Goal: Task Accomplishment & Management: Manage account settings

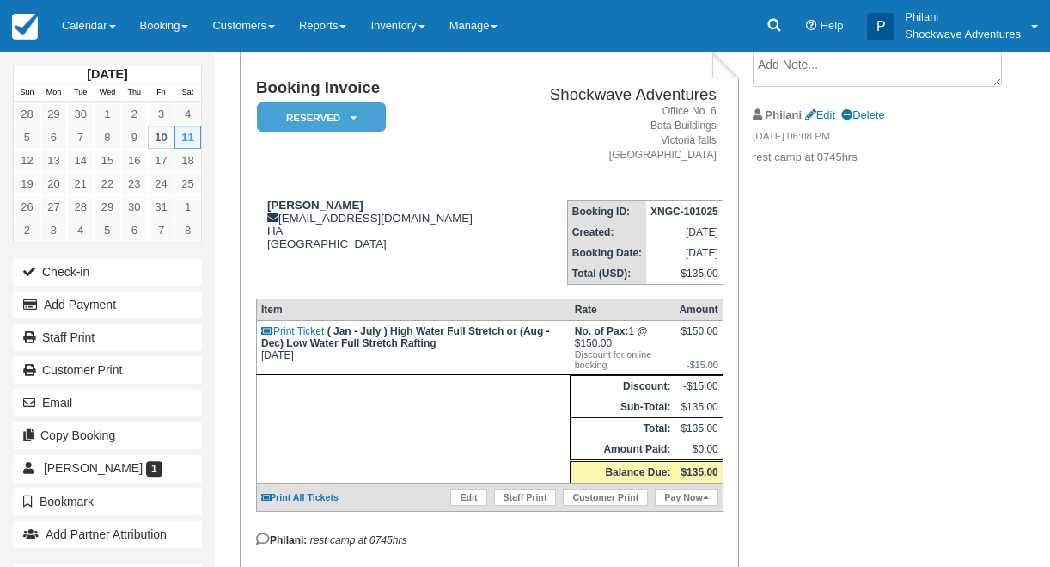
scroll to position [124, 0]
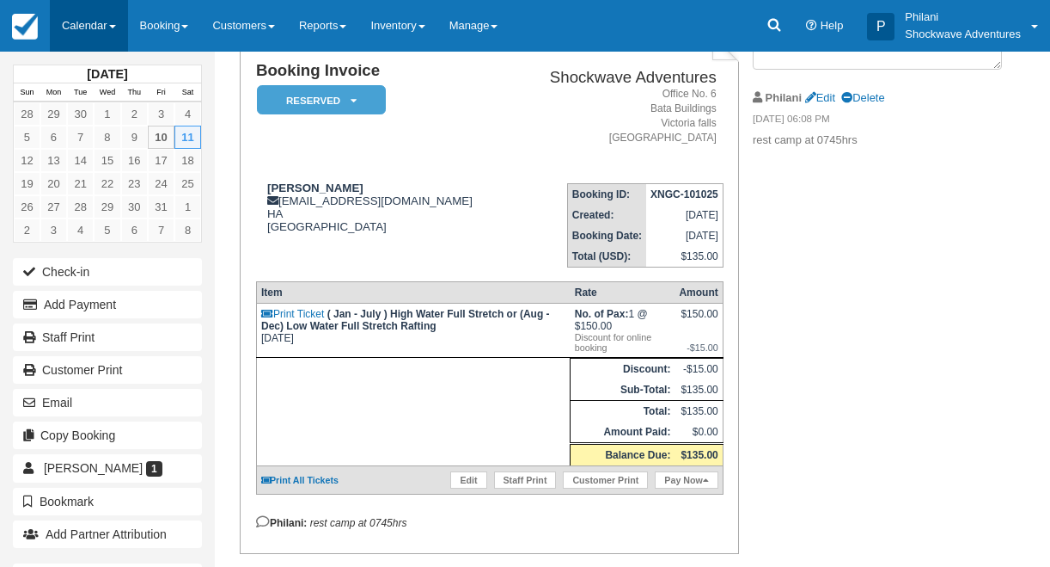
click at [116, 28] on span at bounding box center [112, 26] width 7 height 3
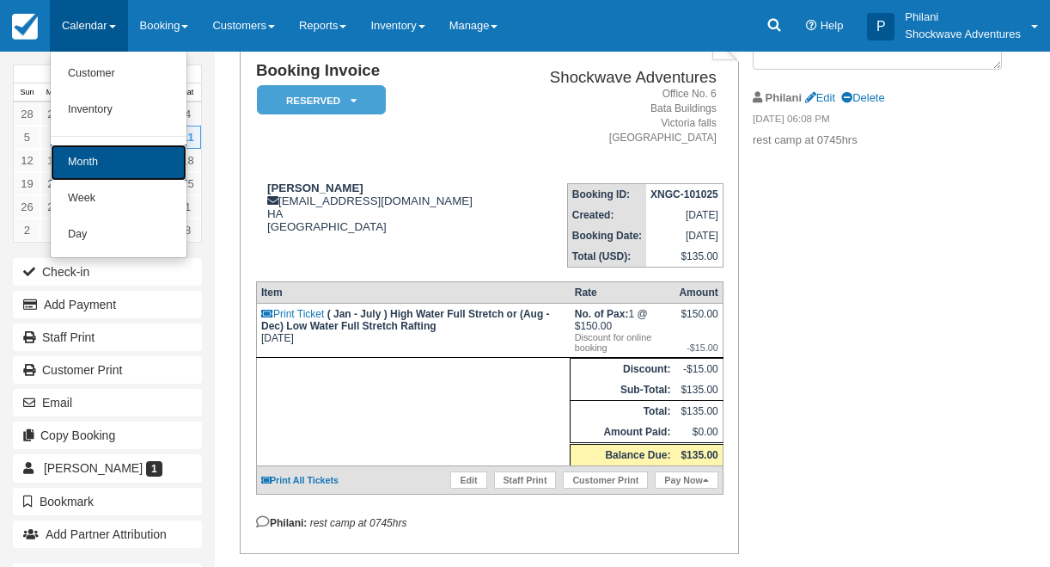
click at [117, 168] on link "Month" at bounding box center [119, 162] width 136 height 36
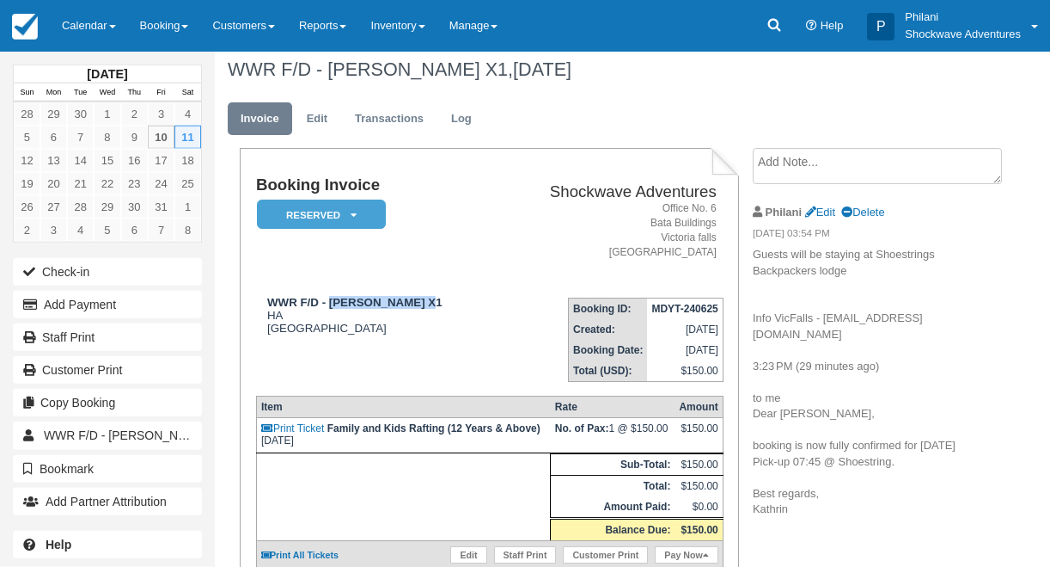
scroll to position [14, 0]
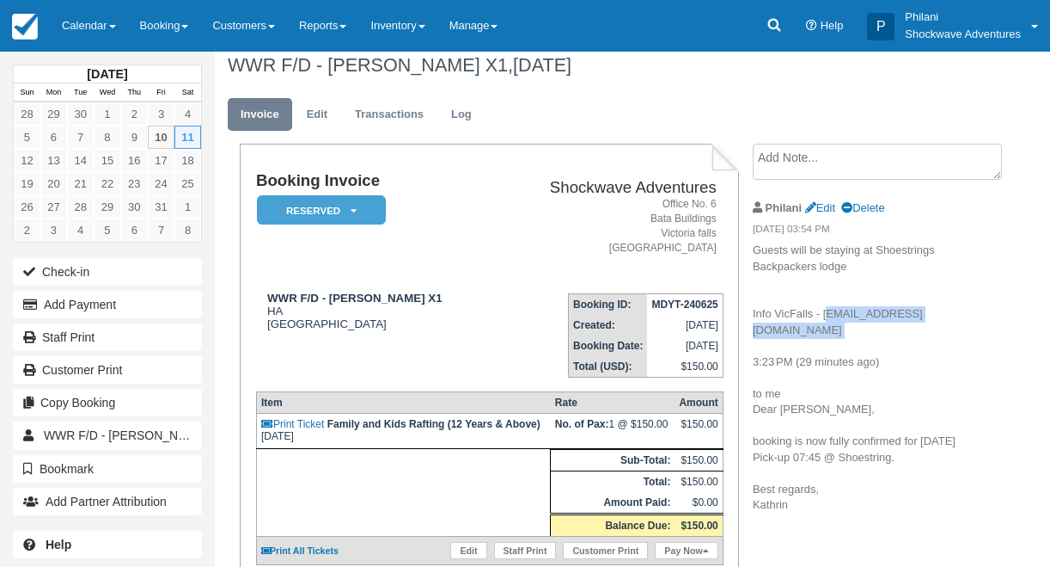
drag, startPoint x: 824, startPoint y: 309, endPoint x: 975, endPoint y: 322, distance: 151.0
click at [975, 322] on p "Guests will be staying at Shoestrings Backpackers lodge Info VicFalls - [EMAIL_…" at bounding box center [871, 377] width 236 height 271
copy p "[EMAIL_ADDRESS][DOMAIN_NAME]"
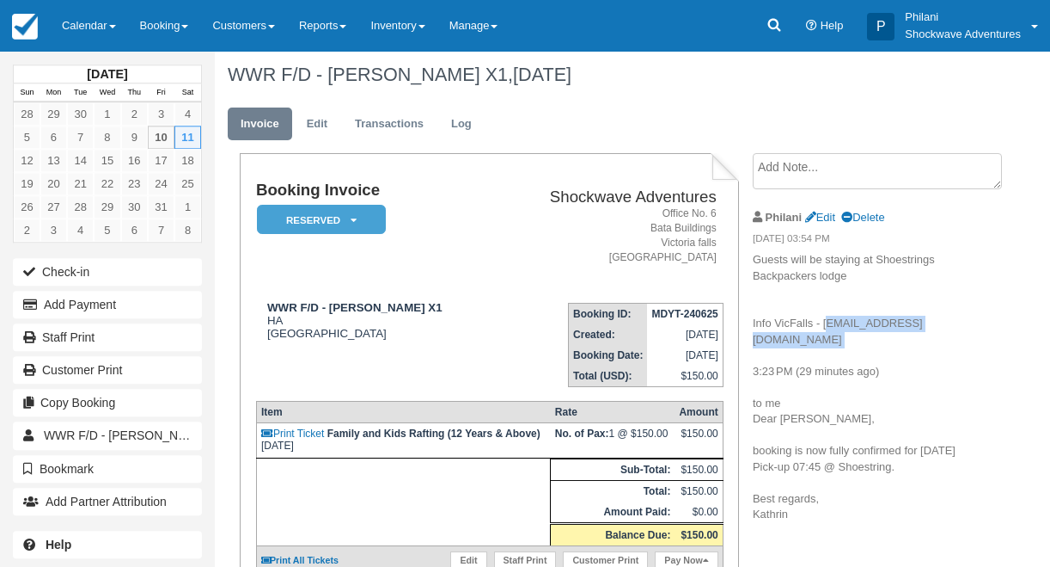
scroll to position [0, 0]
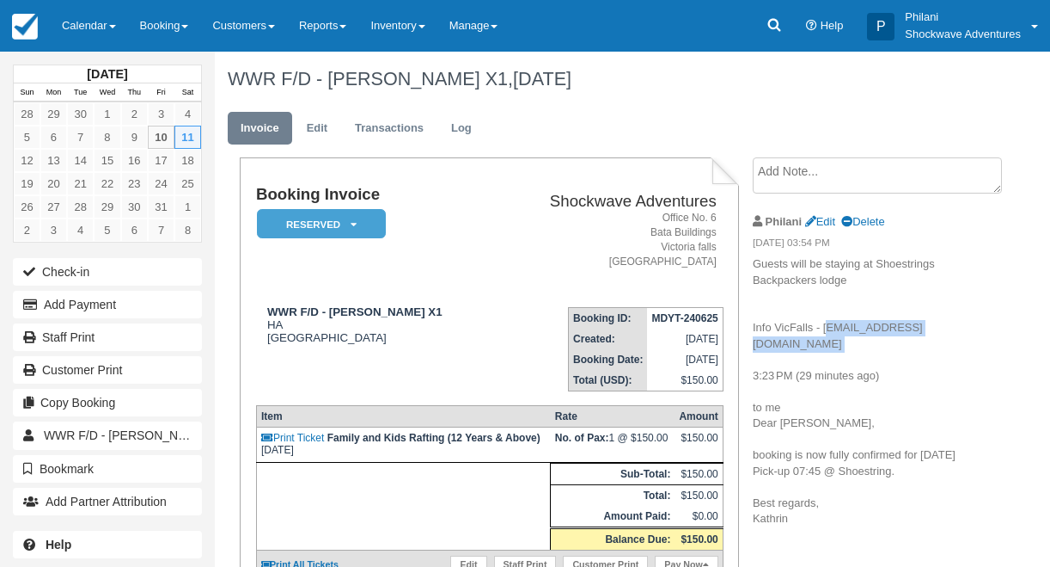
copy p "booking@info-vicfalls.com"
click at [80, 21] on link "Calendar" at bounding box center [89, 26] width 78 height 52
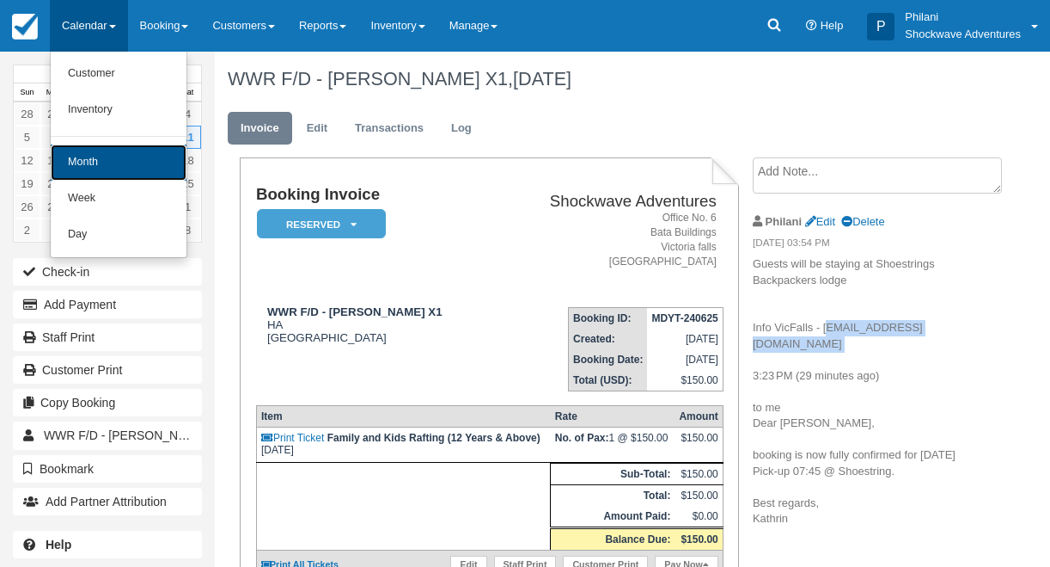
click at [108, 162] on link "Month" at bounding box center [119, 162] width 136 height 36
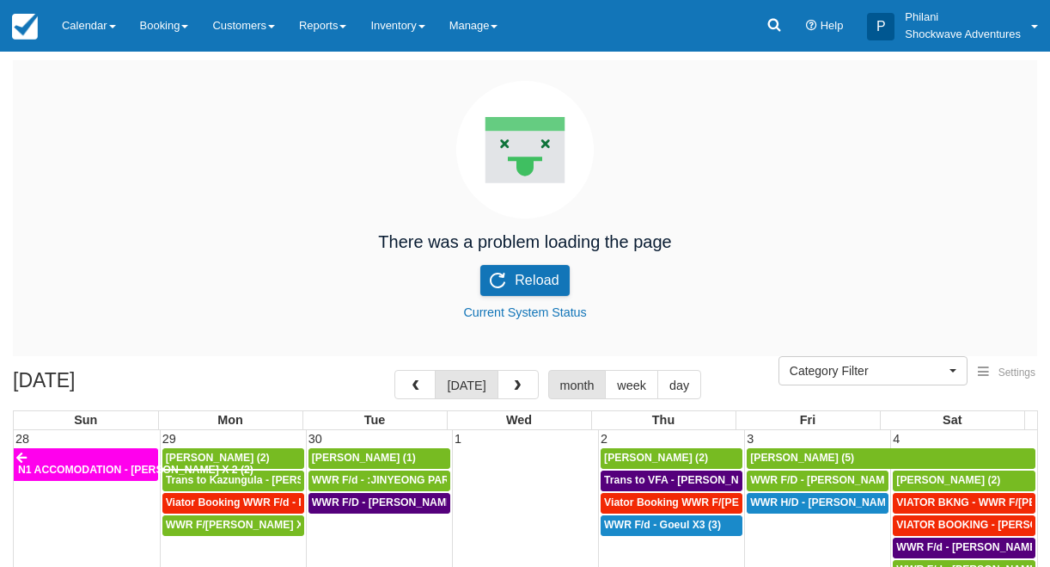
select select
click at [499, 273] on button "Reload" at bounding box center [525, 280] width 89 height 31
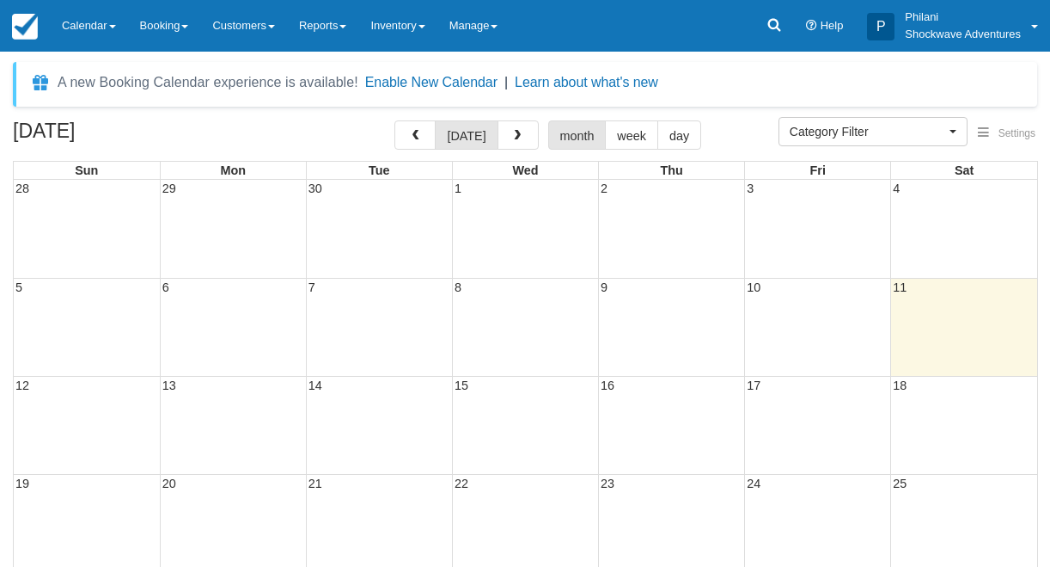
select select
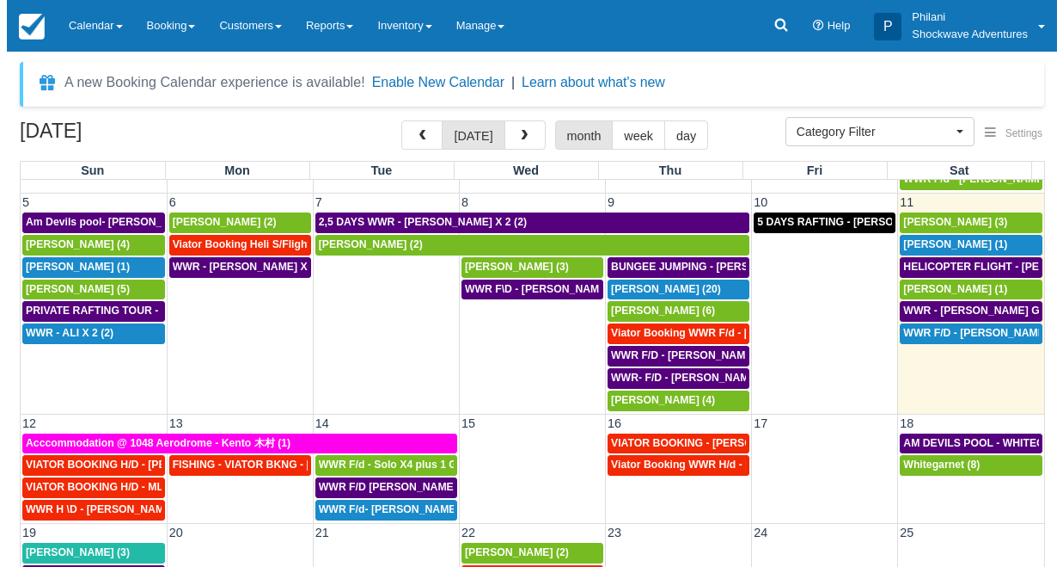
scroll to position [69, 0]
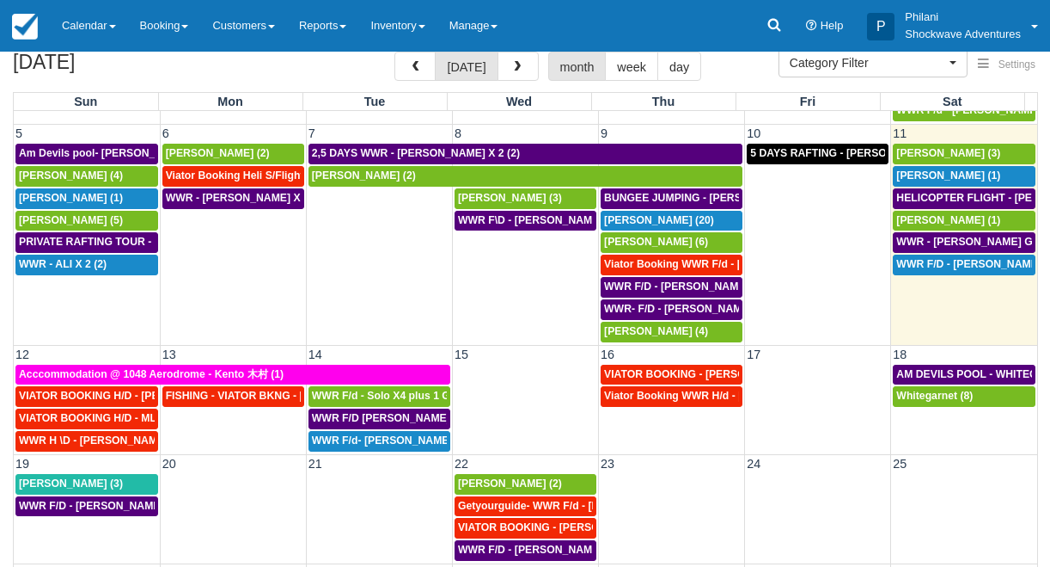
click at [74, 352] on td "12" at bounding box center [87, 354] width 146 height 18
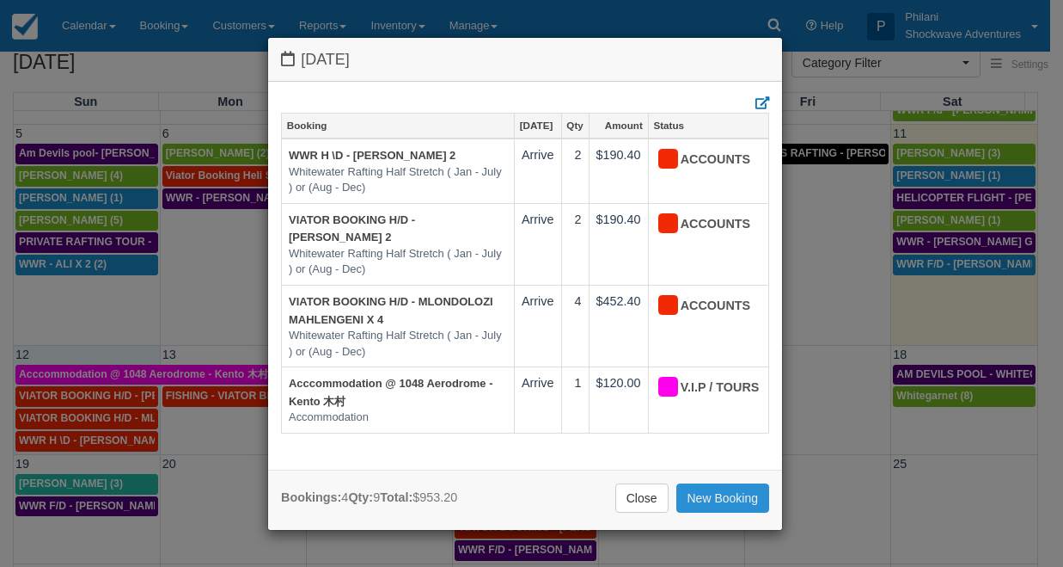
click at [722, 493] on link "New Booking" at bounding box center [724, 497] width 94 height 29
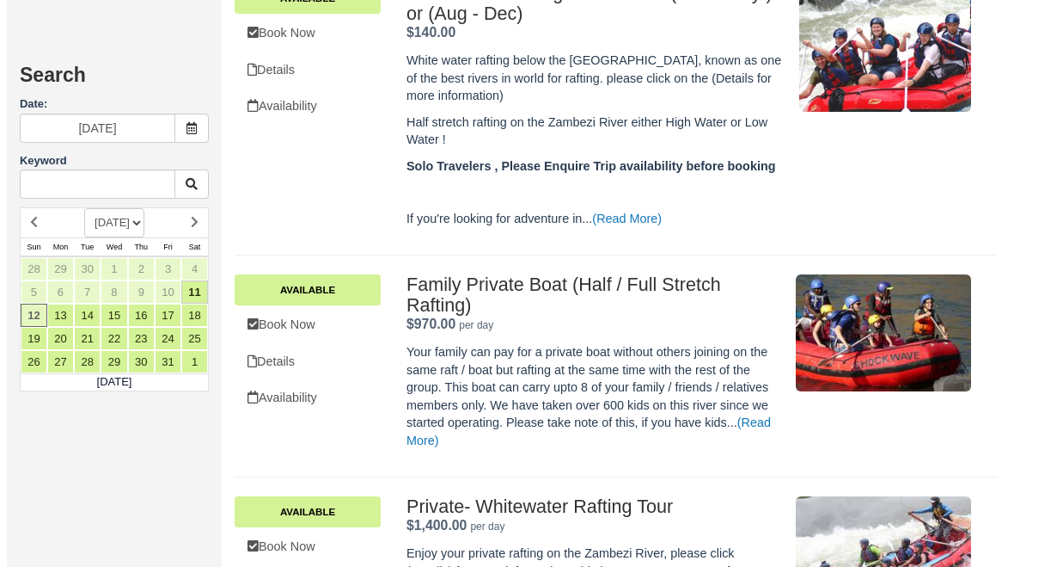
scroll to position [963, 0]
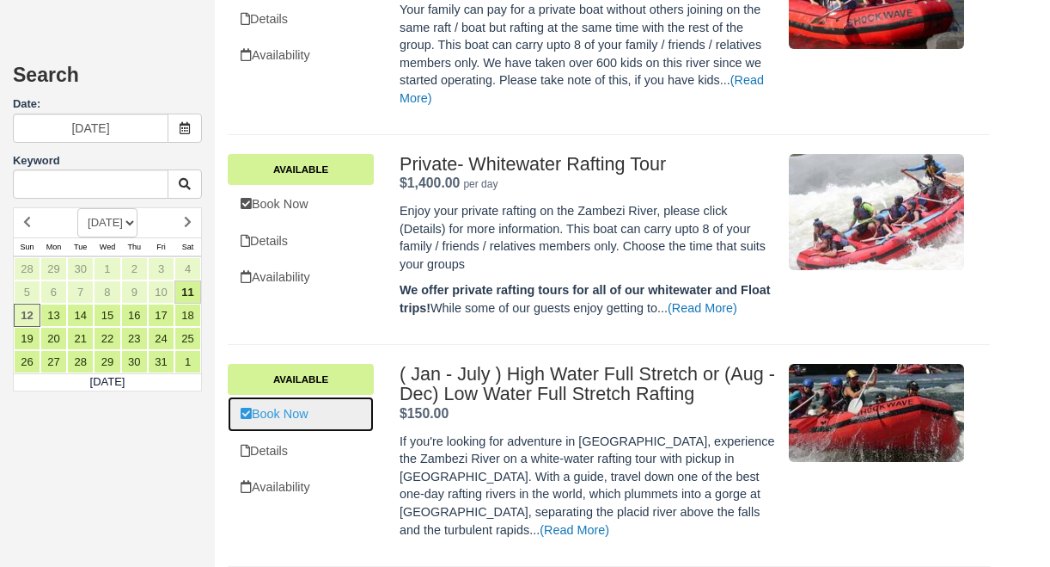
click at [368, 420] on link "Book Now" at bounding box center [301, 413] width 146 height 35
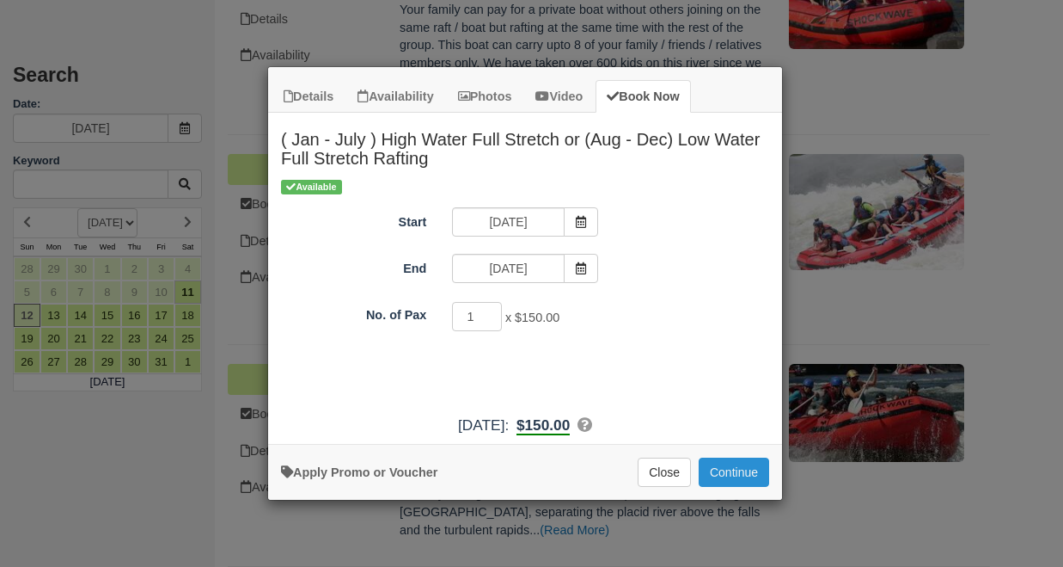
click at [727, 475] on button "Continue" at bounding box center [734, 471] width 70 height 29
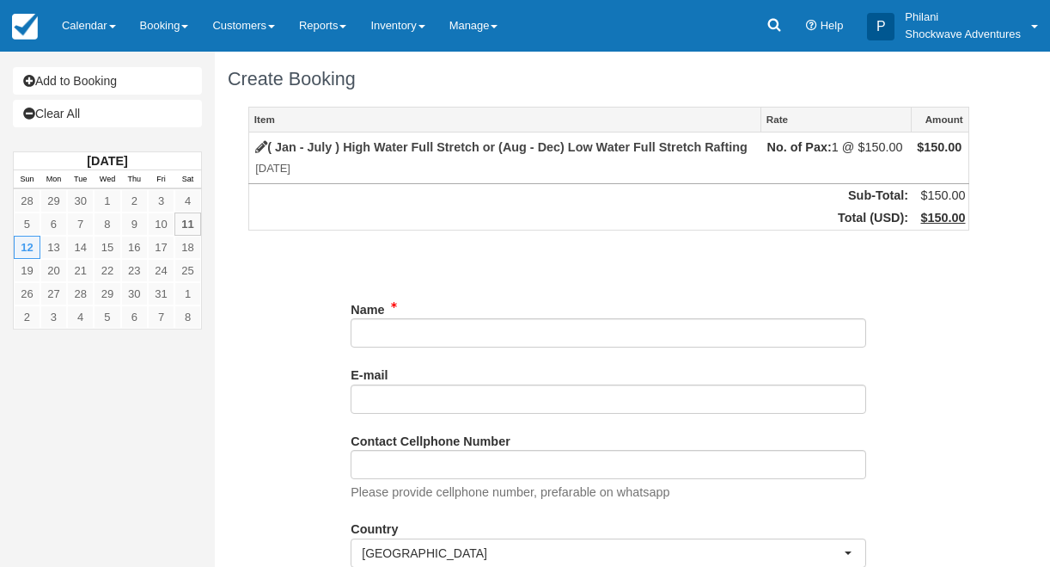
click at [448, 328] on body "Menu Calendar Customer Inventory Month Week Day Booking Daily Manifest Daily Li…" at bounding box center [525, 283] width 1050 height 567
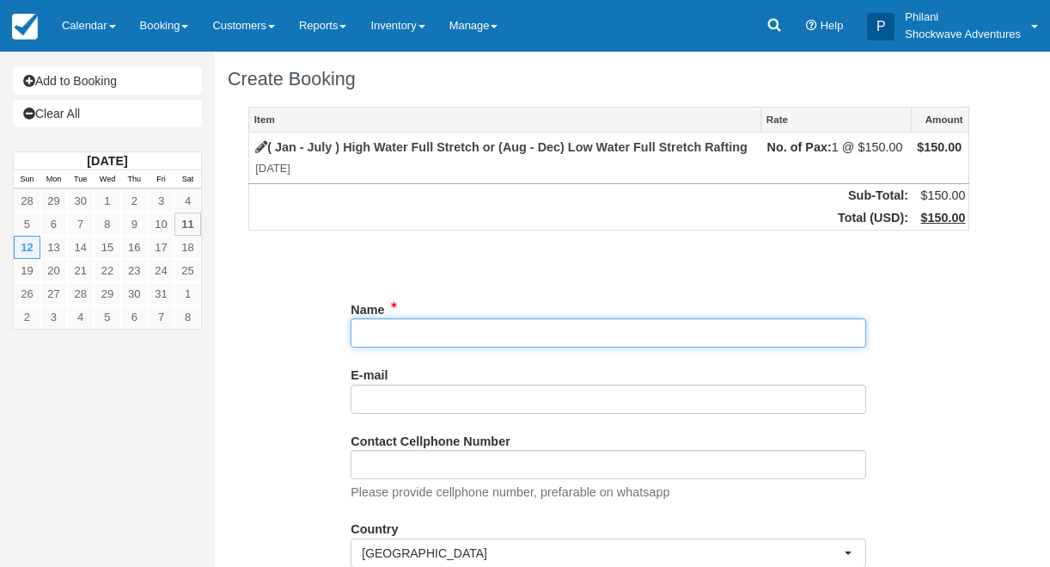
click at [448, 328] on input "Name" at bounding box center [609, 332] width 516 height 29
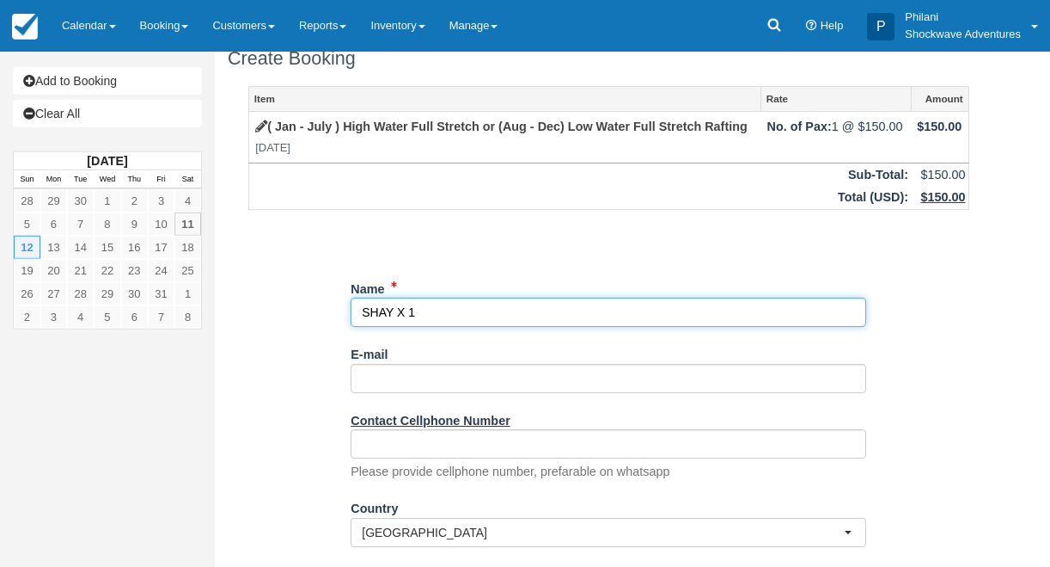
scroll to position [248, 0]
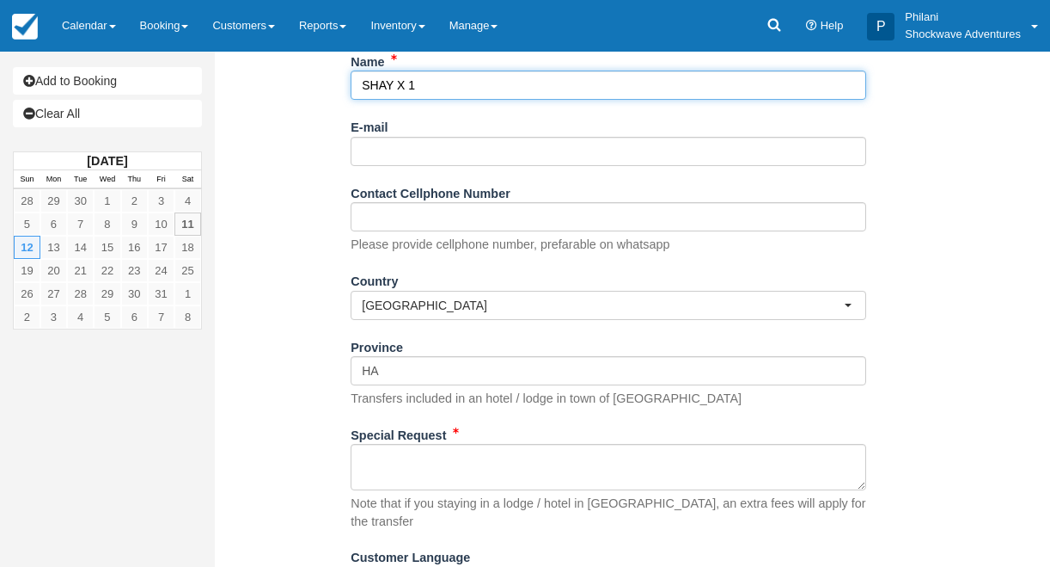
type input "SHAY X 1"
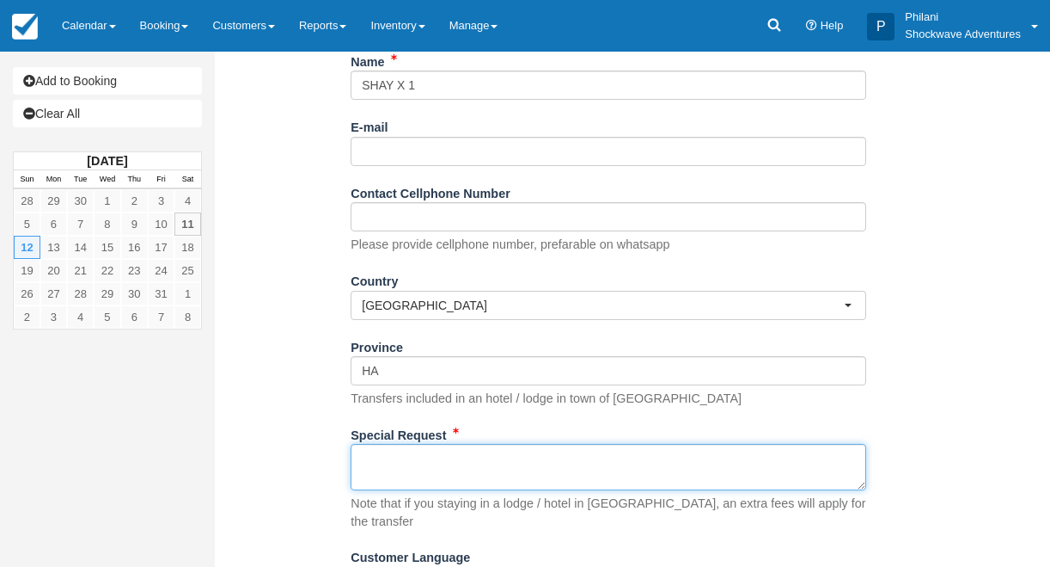
click at [440, 480] on textarea "Special Request" at bounding box center [609, 467] width 516 height 46
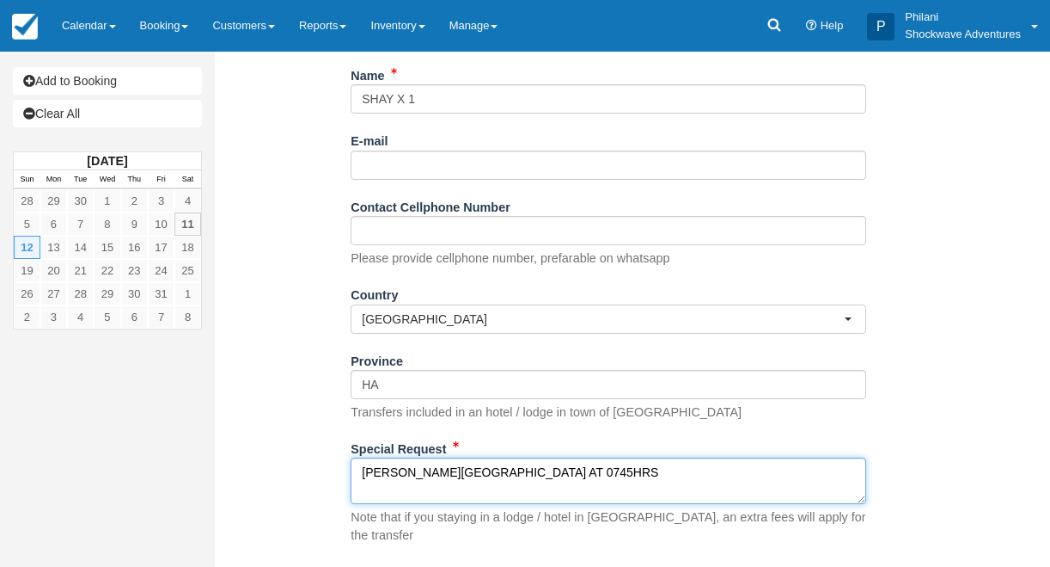
scroll to position [322, 0]
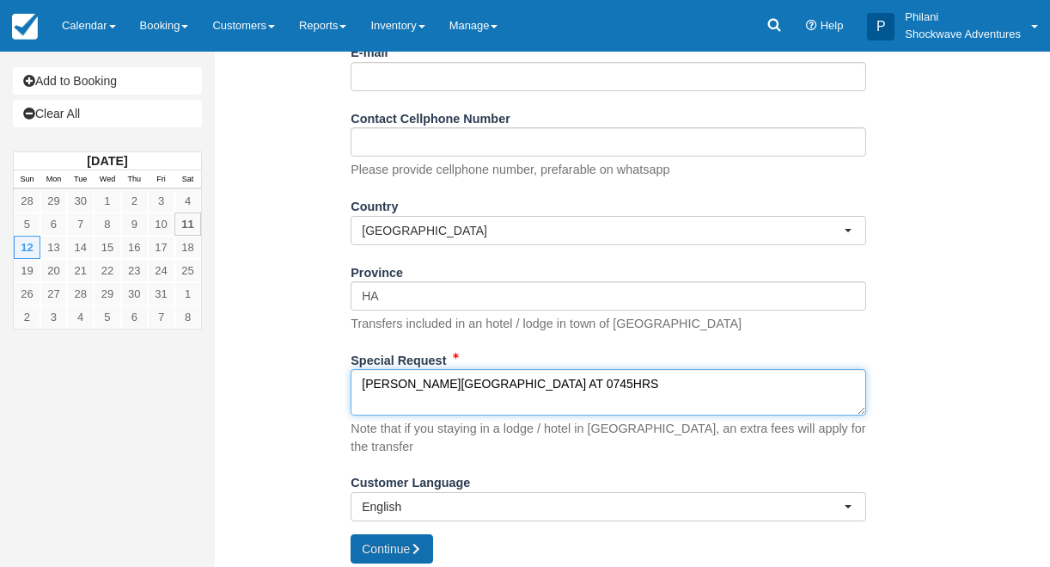
type textarea "LIVINGSTONE LODGE AT 0745HRS"
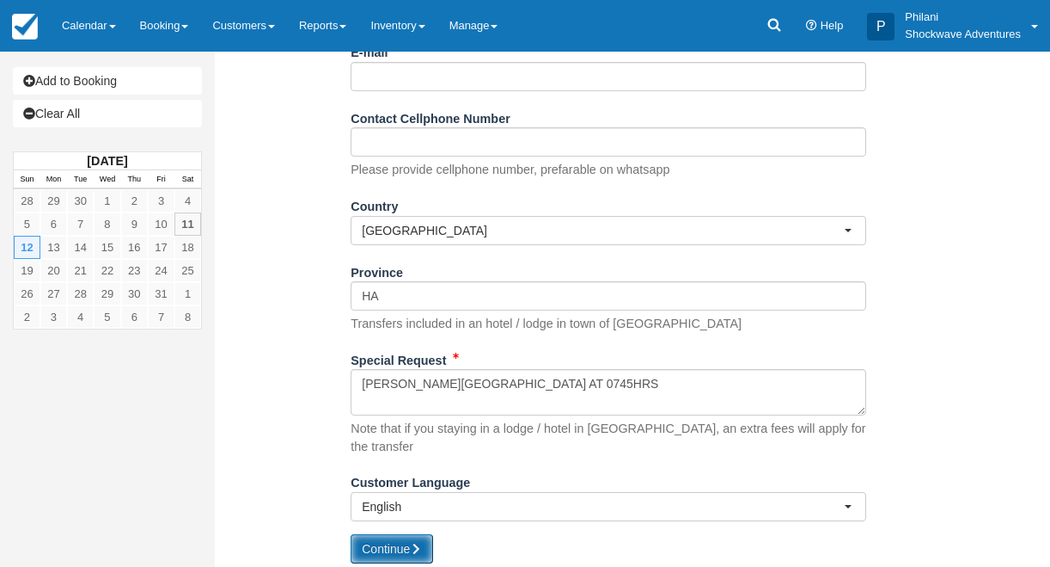
click at [399, 548] on button "Continue" at bounding box center [392, 548] width 83 height 29
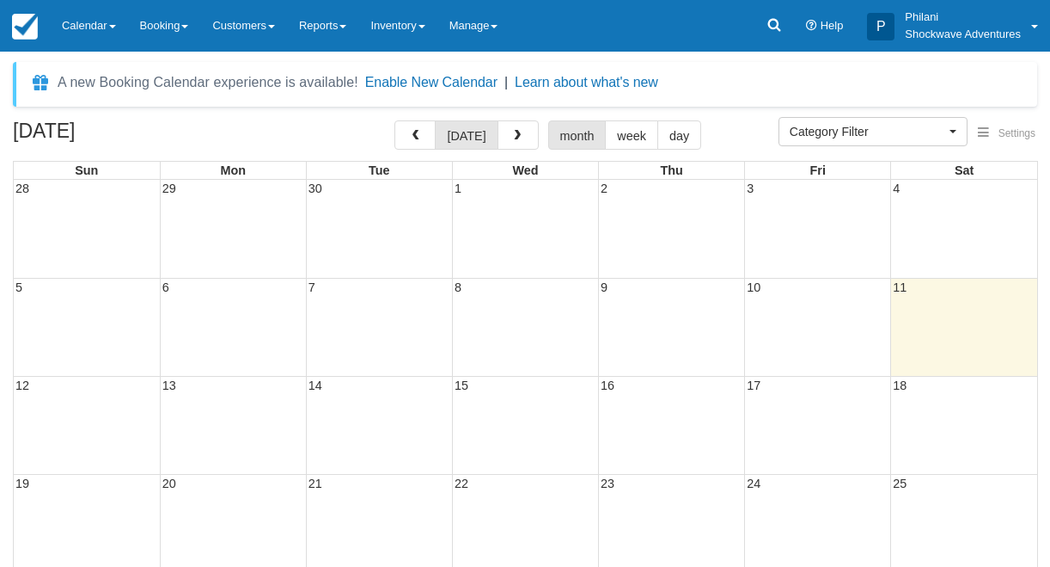
select select
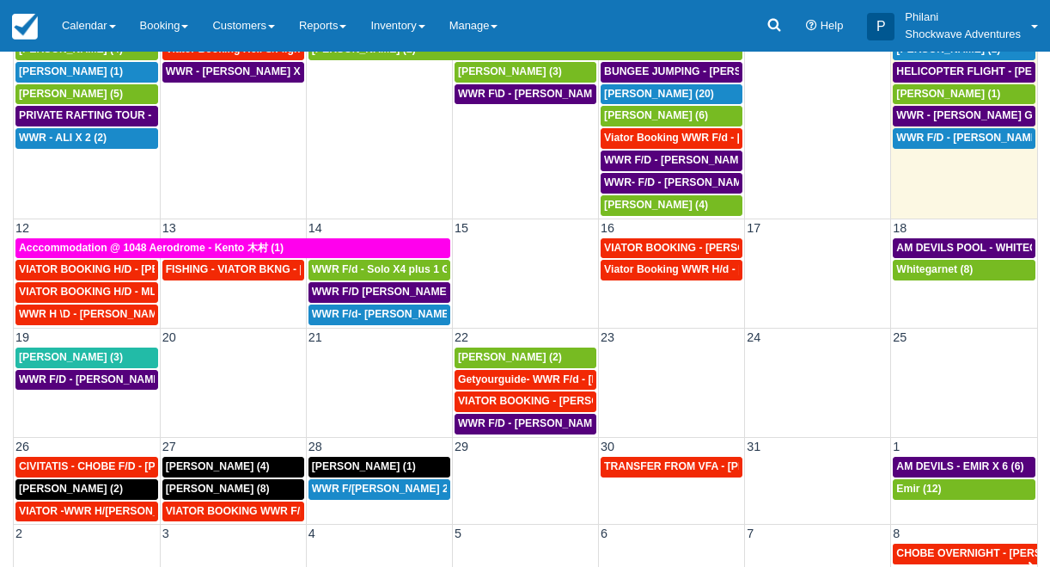
scroll to position [209, 0]
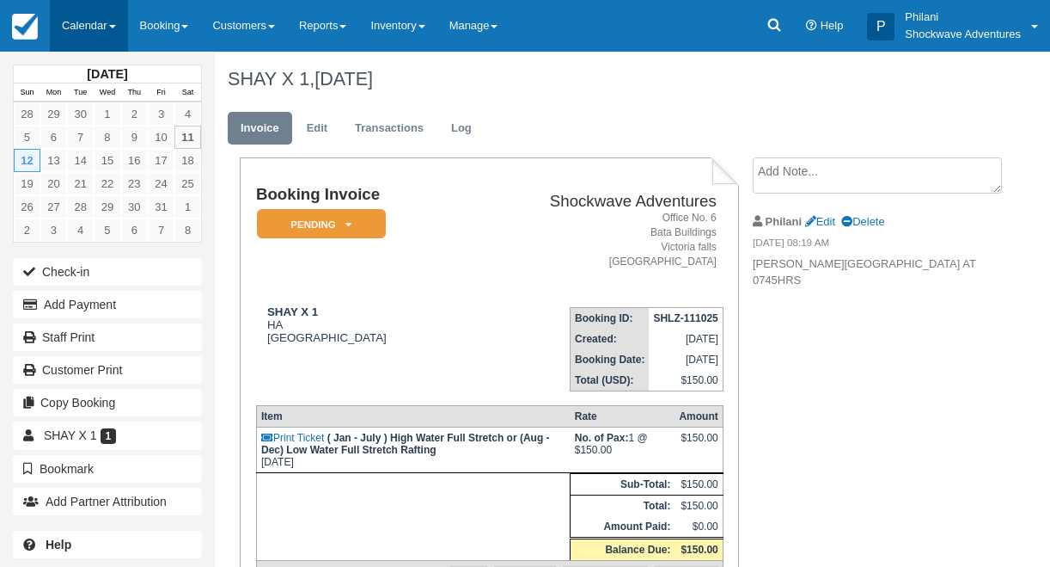
click at [95, 12] on link "Calendar" at bounding box center [89, 26] width 78 height 52
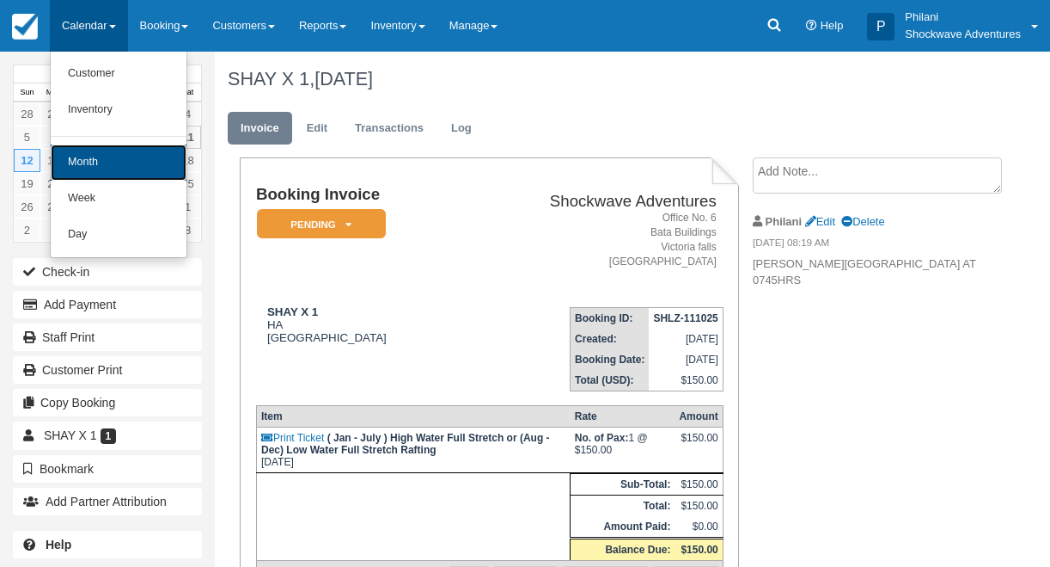
click at [125, 163] on link "Month" at bounding box center [119, 162] width 136 height 36
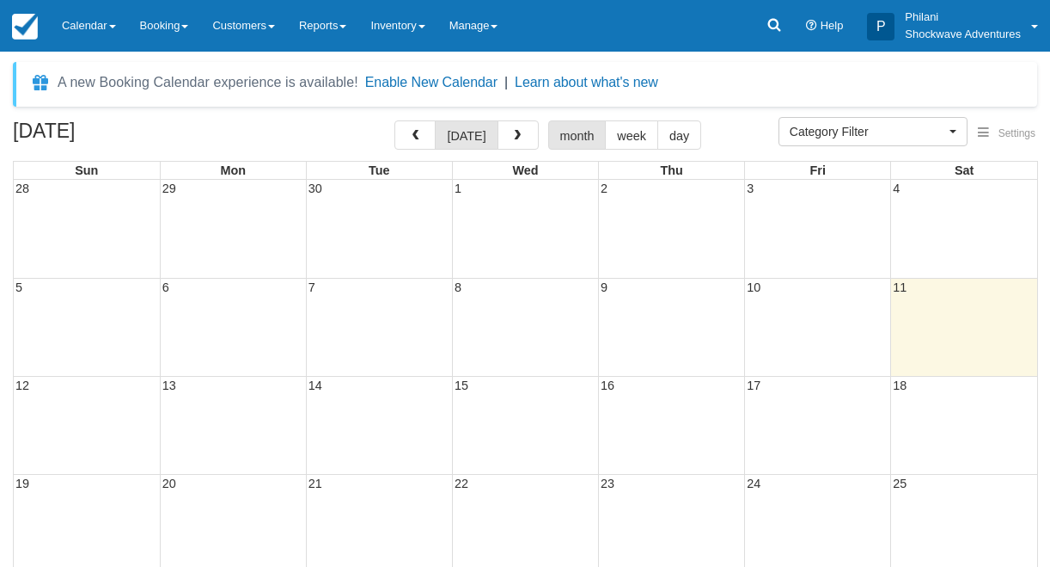
select select
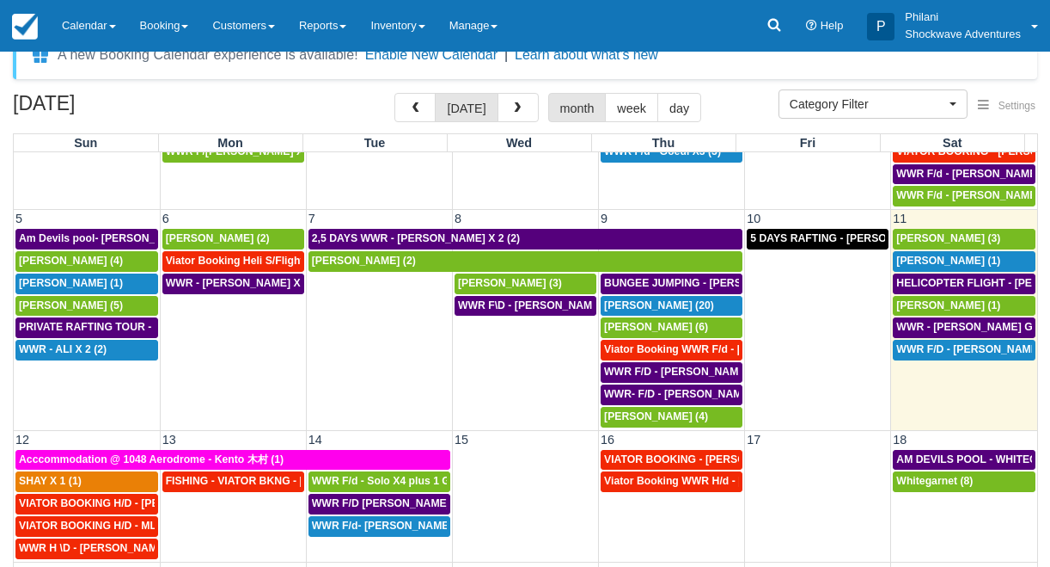
scroll to position [115, 0]
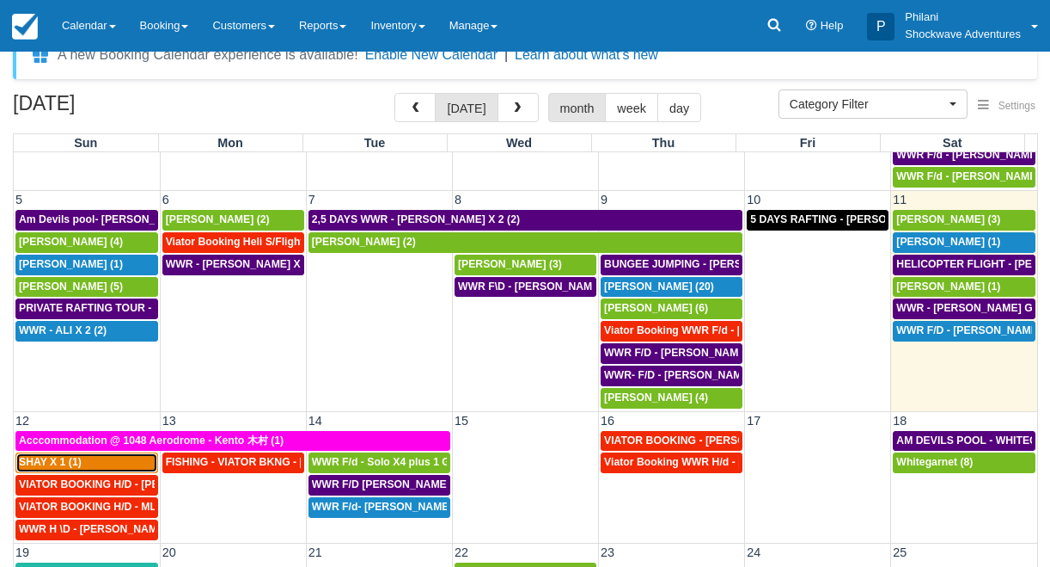
click at [123, 462] on div "SHAY X 1 (1)" at bounding box center [87, 463] width 136 height 14
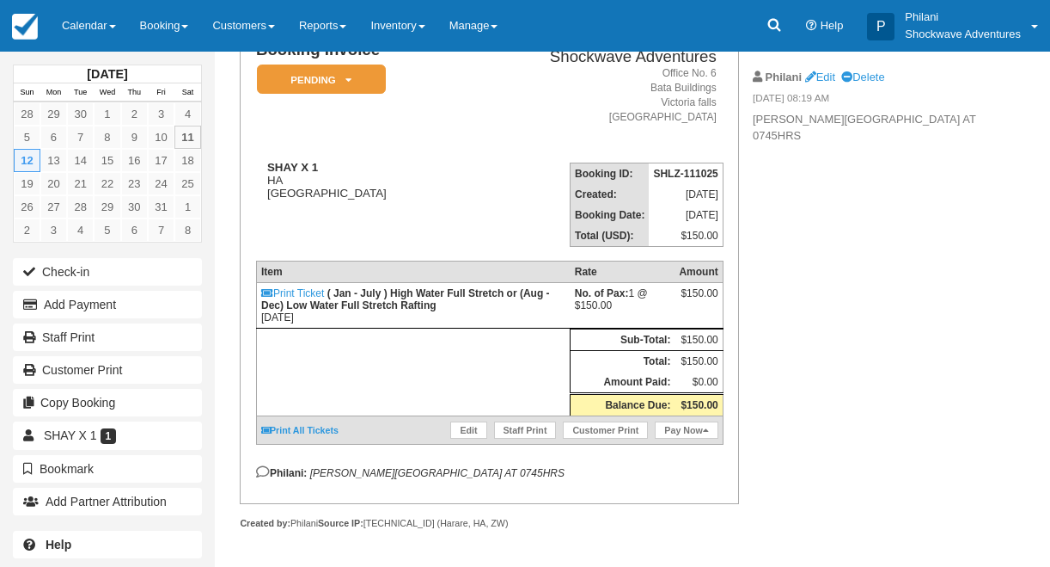
scroll to position [163, 0]
click at [462, 426] on link "Edit" at bounding box center [468, 429] width 36 height 17
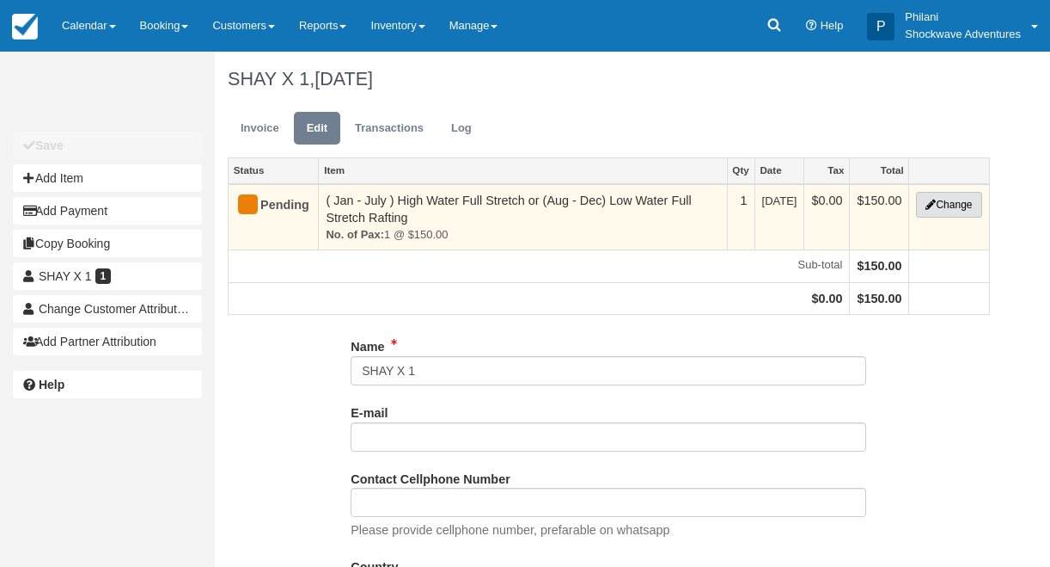
click at [952, 212] on button "Change" at bounding box center [948, 205] width 65 height 26
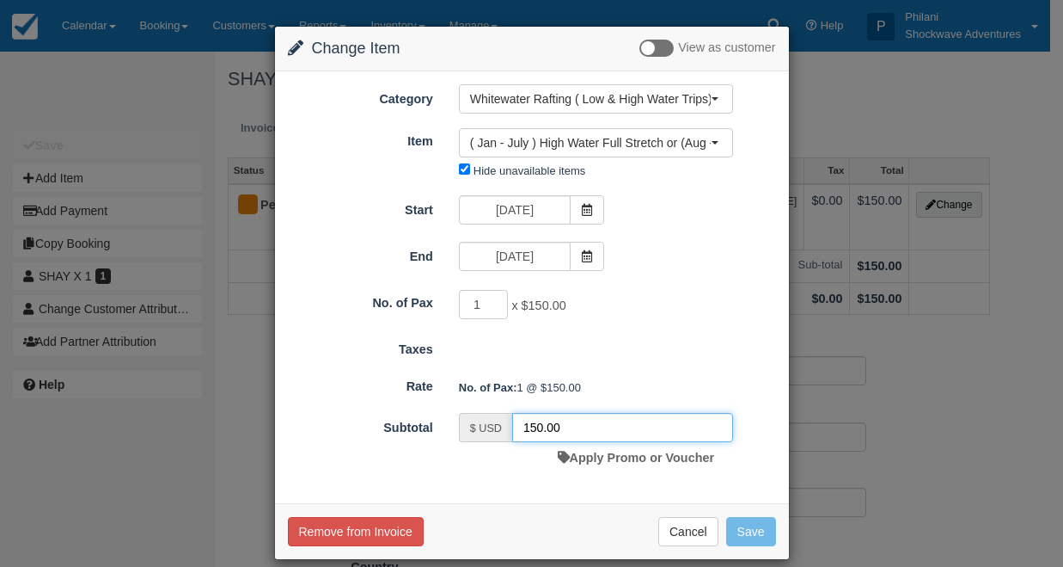
click at [533, 433] on input "150.00" at bounding box center [622, 427] width 221 height 29
type input "100.00"
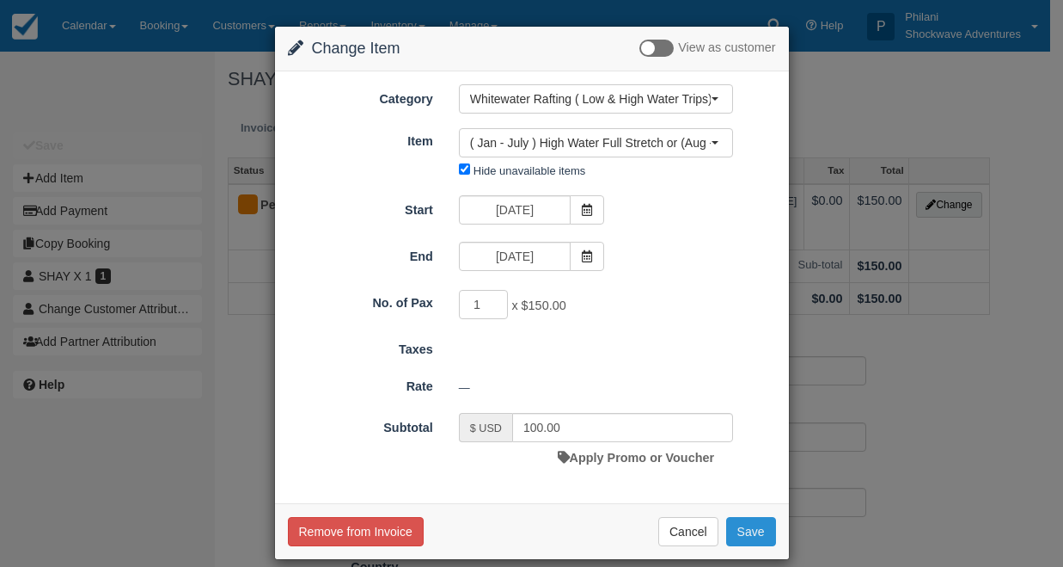
click at [748, 525] on button "Save" at bounding box center [751, 531] width 50 height 29
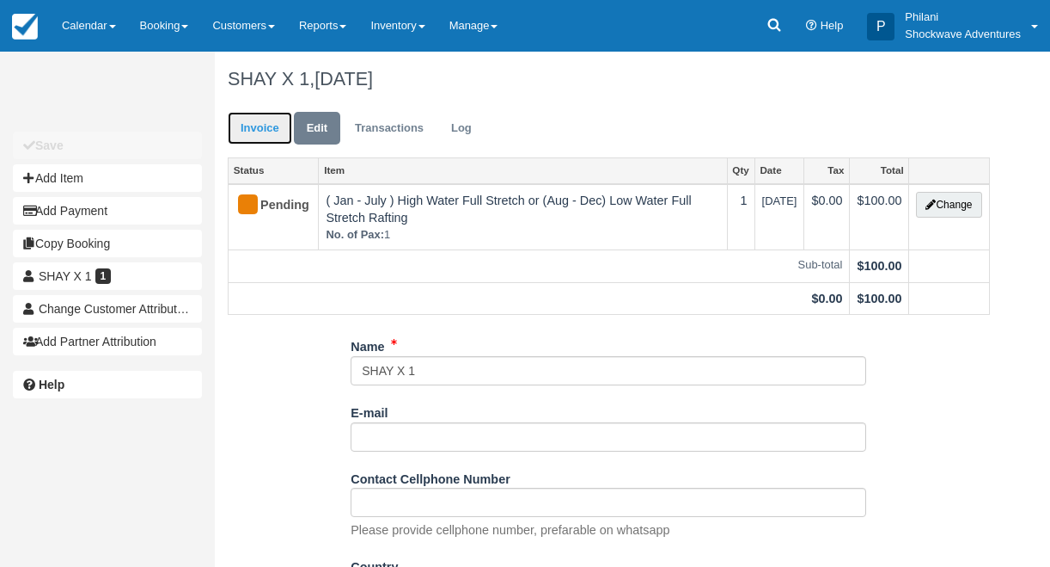
click at [256, 132] on link "Invoice" at bounding box center [260, 129] width 64 height 34
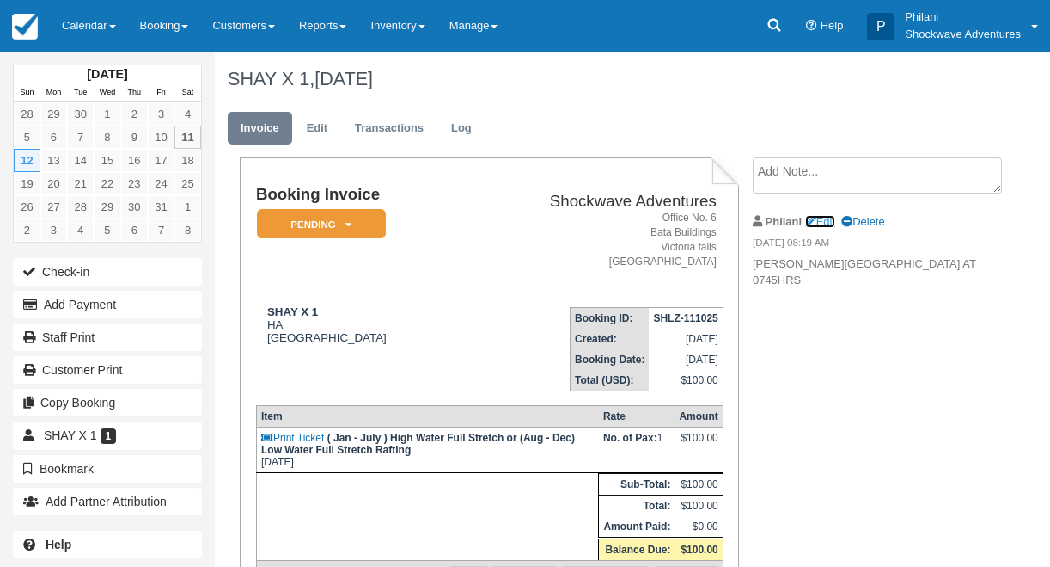
click at [835, 217] on link "Edit" at bounding box center [820, 221] width 30 height 13
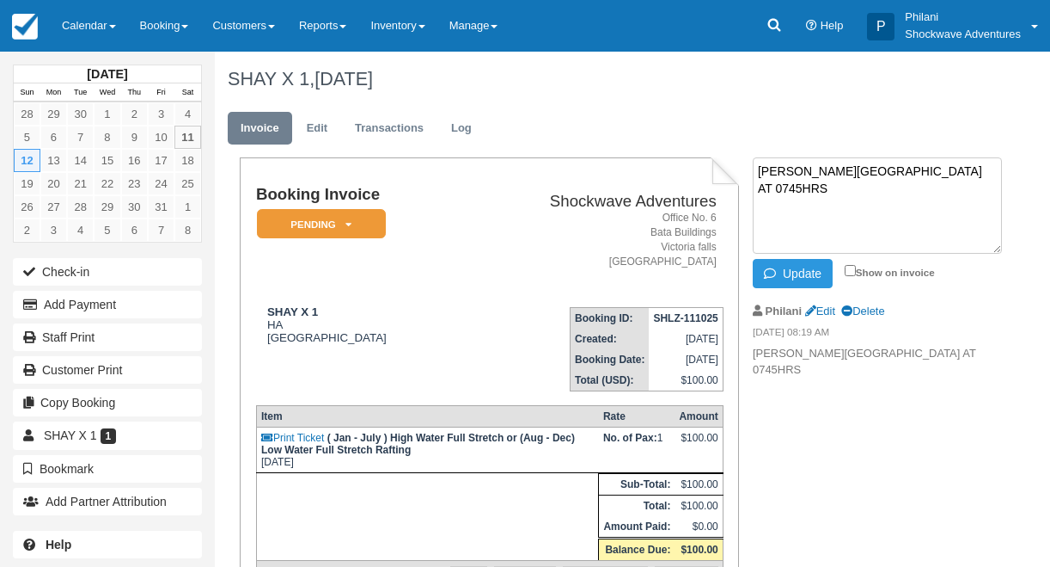
click at [933, 170] on textarea "[PERSON_NAME][GEOGRAPHIC_DATA] AT 0745HRS" at bounding box center [877, 205] width 249 height 96
type textarea "[PERSON_NAME][GEOGRAPHIC_DATA] AT 0800HRS"
click at [844, 270] on div "Update Show on invoice" at bounding box center [871, 273] width 236 height 29
click at [858, 266] on label "Show on invoice" at bounding box center [890, 271] width 90 height 11
click at [856, 265] on input "Show on invoice" at bounding box center [850, 270] width 11 height 11
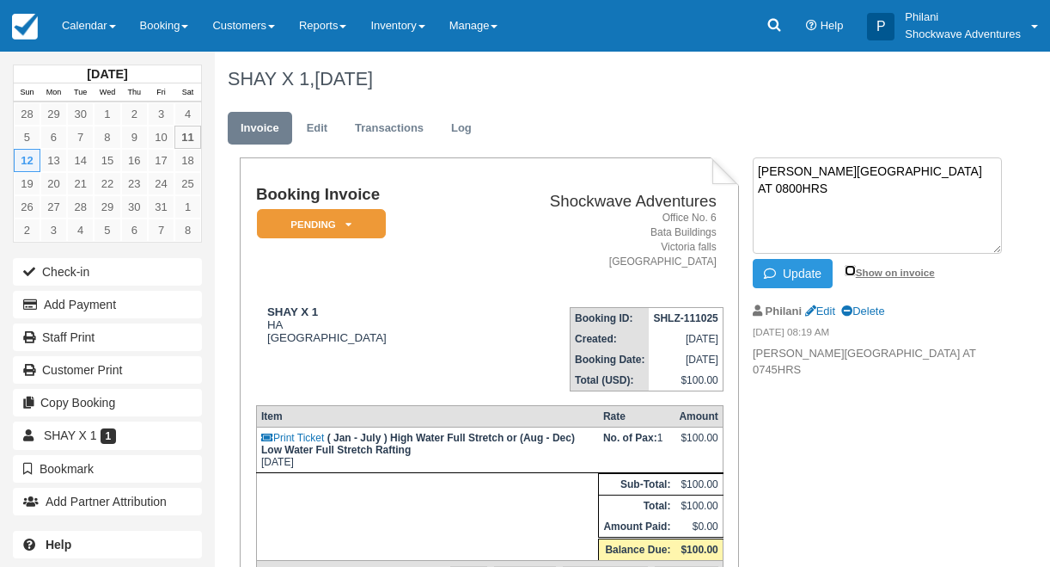
checkbox input "true"
click at [827, 268] on button "Update" at bounding box center [793, 273] width 80 height 29
